Goal: Transaction & Acquisition: Purchase product/service

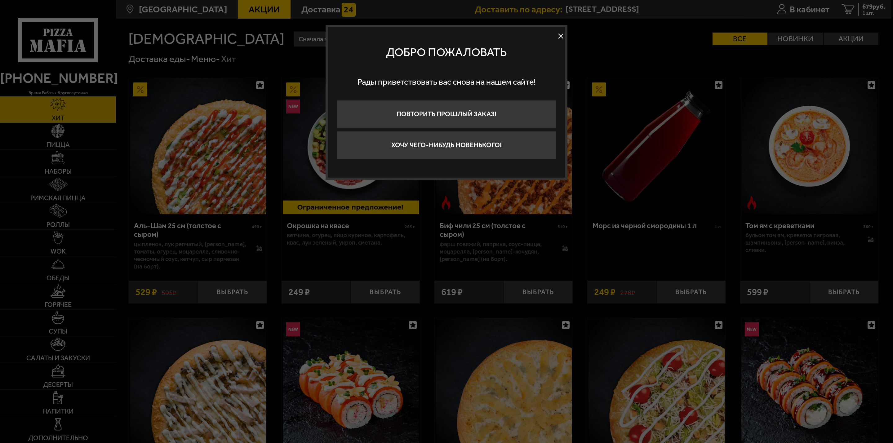
click at [562, 34] on button at bounding box center [560, 35] width 9 height 9
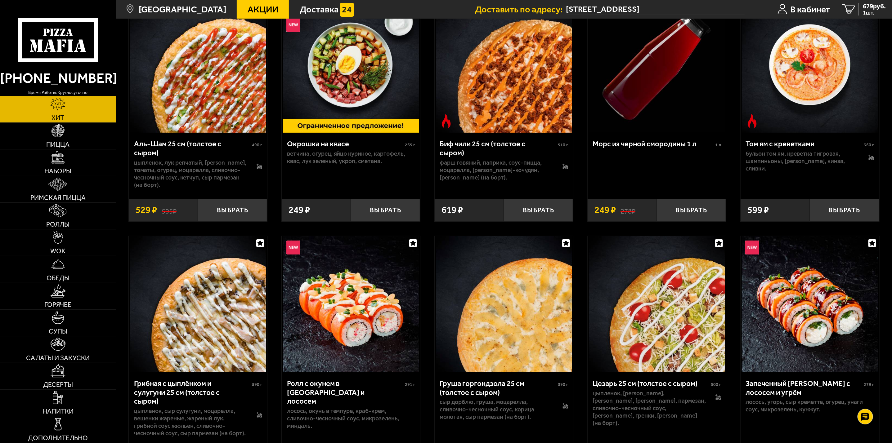
scroll to position [140, 0]
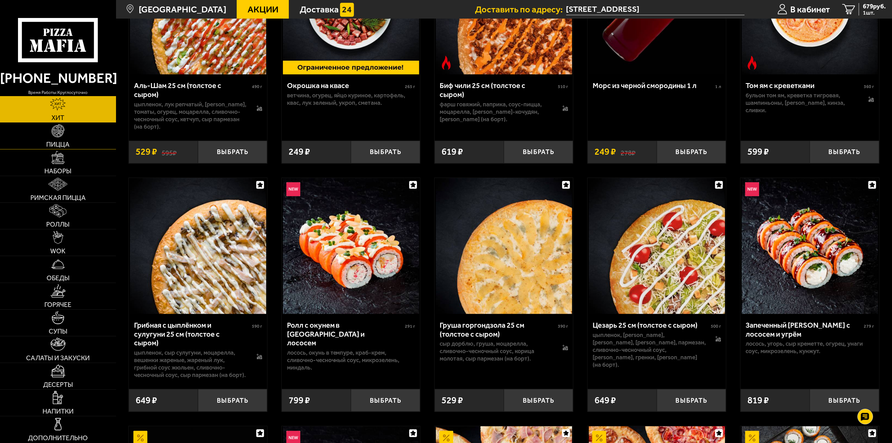
click at [33, 134] on link "Пицца" at bounding box center [58, 136] width 116 height 26
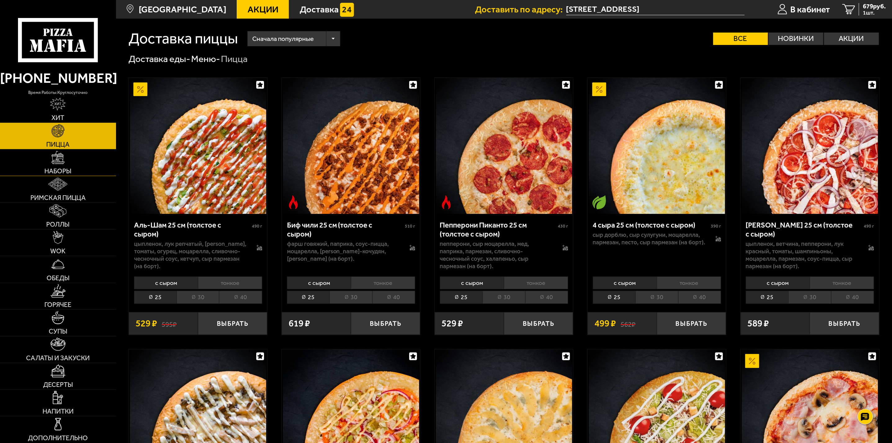
click at [83, 162] on link "Наборы" at bounding box center [58, 163] width 116 height 26
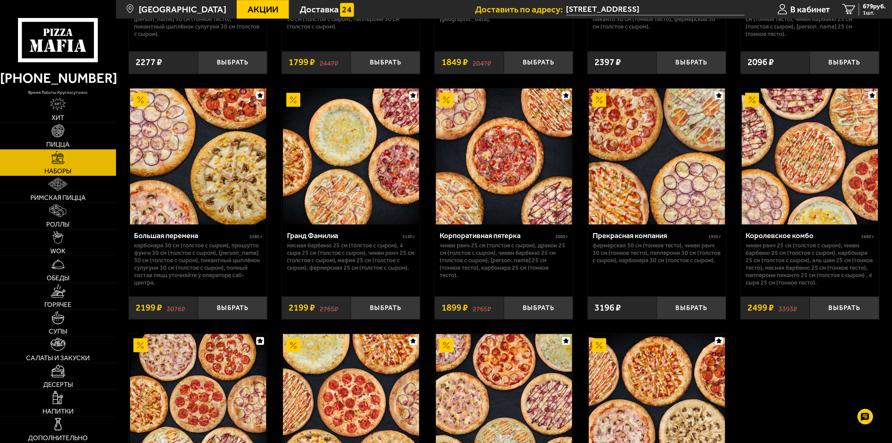
scroll to position [1256, 0]
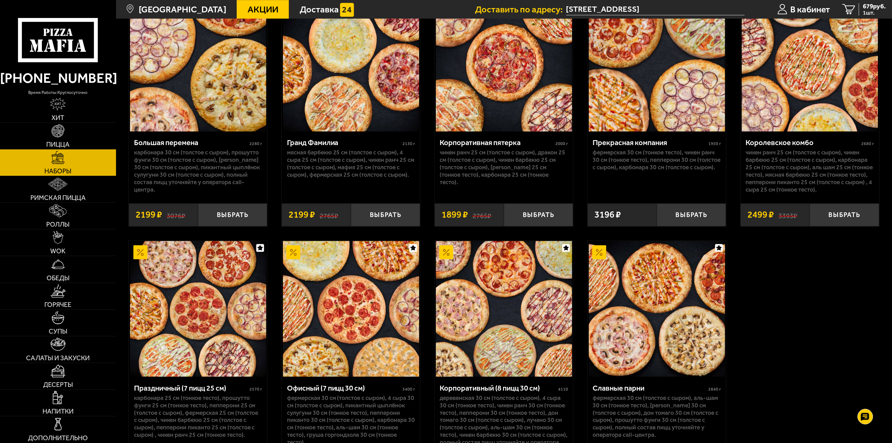
click at [797, 163] on p "Чикен Ранч 25 см (толстое с сыром), Чикен Барбекю 25 см (толстое с сыром), Карб…" at bounding box center [810, 171] width 128 height 45
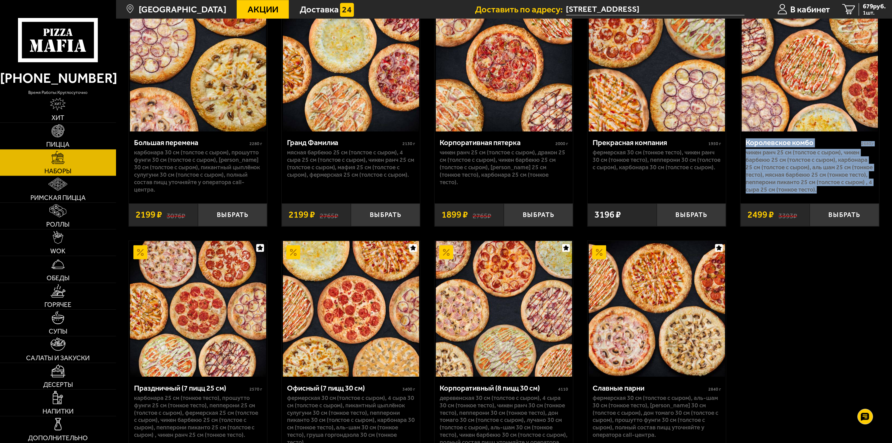
drag, startPoint x: 746, startPoint y: 144, endPoint x: 830, endPoint y: 194, distance: 97.2
click at [830, 194] on div "Королевское комбо 2680 г Чикен Ранч 25 см (толстое с сыром), Чикен Барбекю 25 с…" at bounding box center [809, 164] width 138 height 65
copy div "Королевское комбо 2680 г Чикен Ранч 25 см (толстое с сыром), Чикен Барбекю 25 с…"
